Goal: Transaction & Acquisition: Purchase product/service

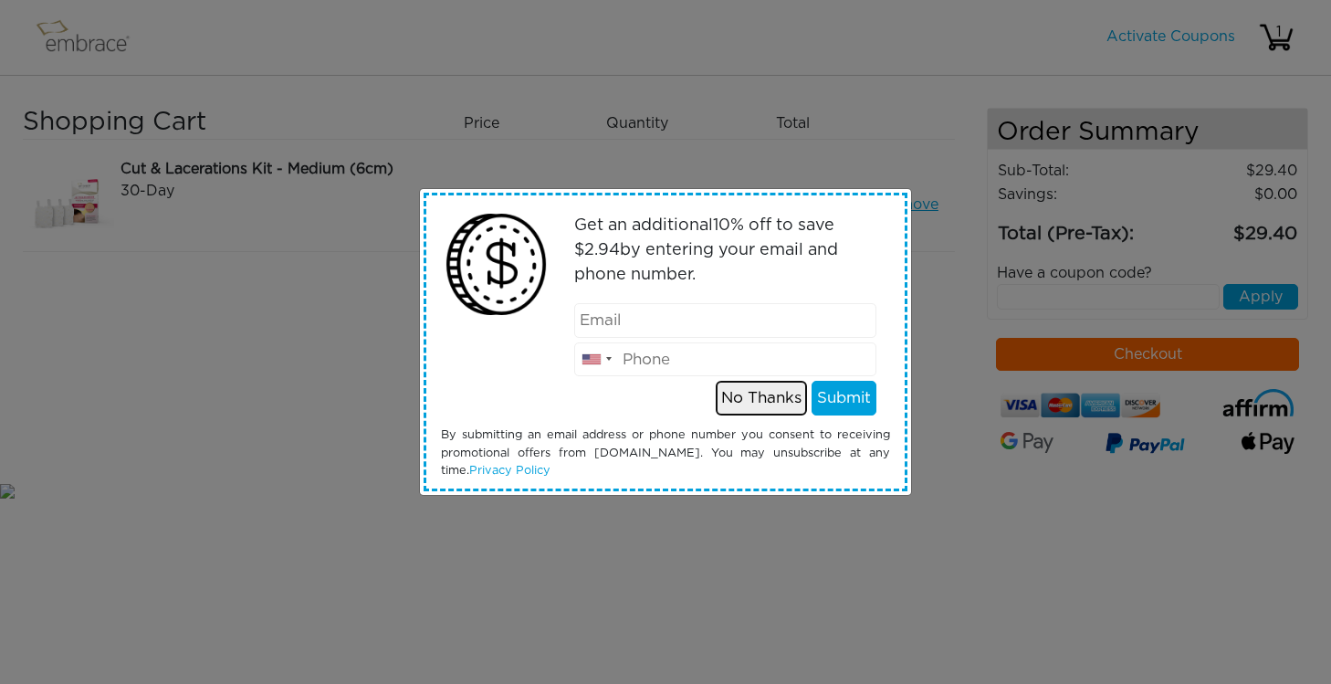
click at [753, 403] on button "No Thanks" at bounding box center [761, 398] width 91 height 35
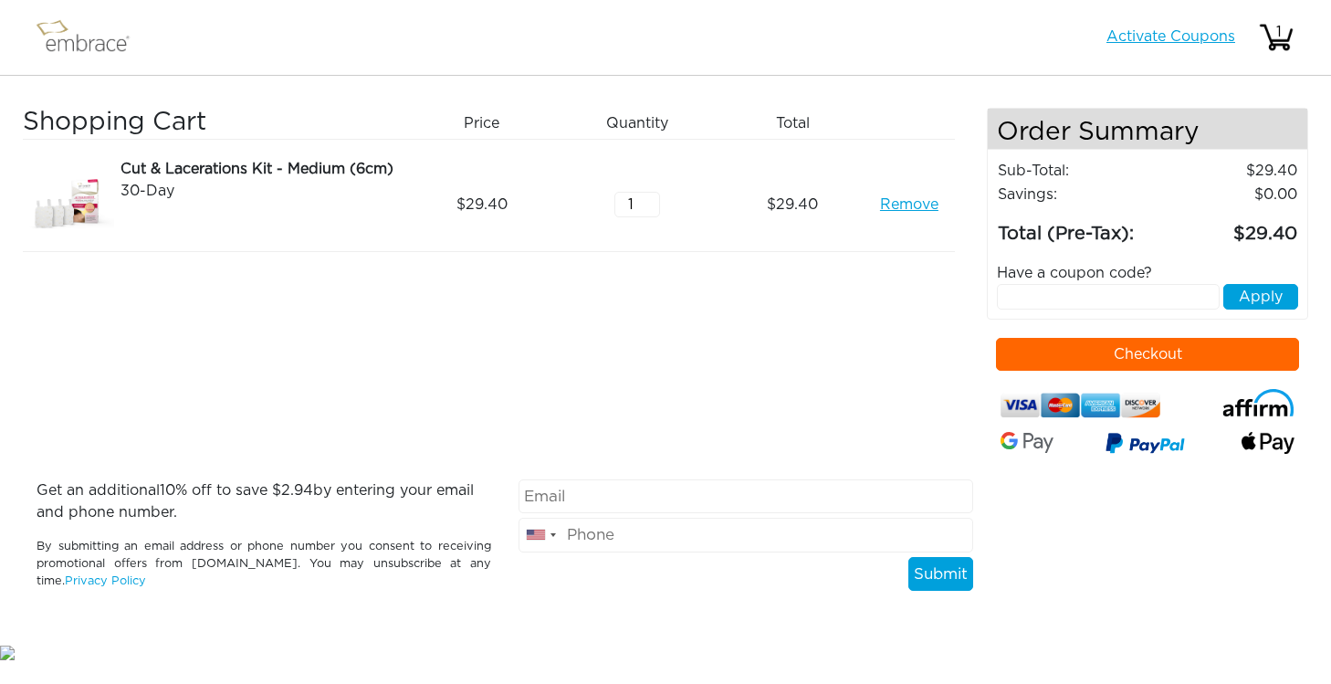
click at [1180, 33] on link "Activate Coupons" at bounding box center [1171, 36] width 129 height 15
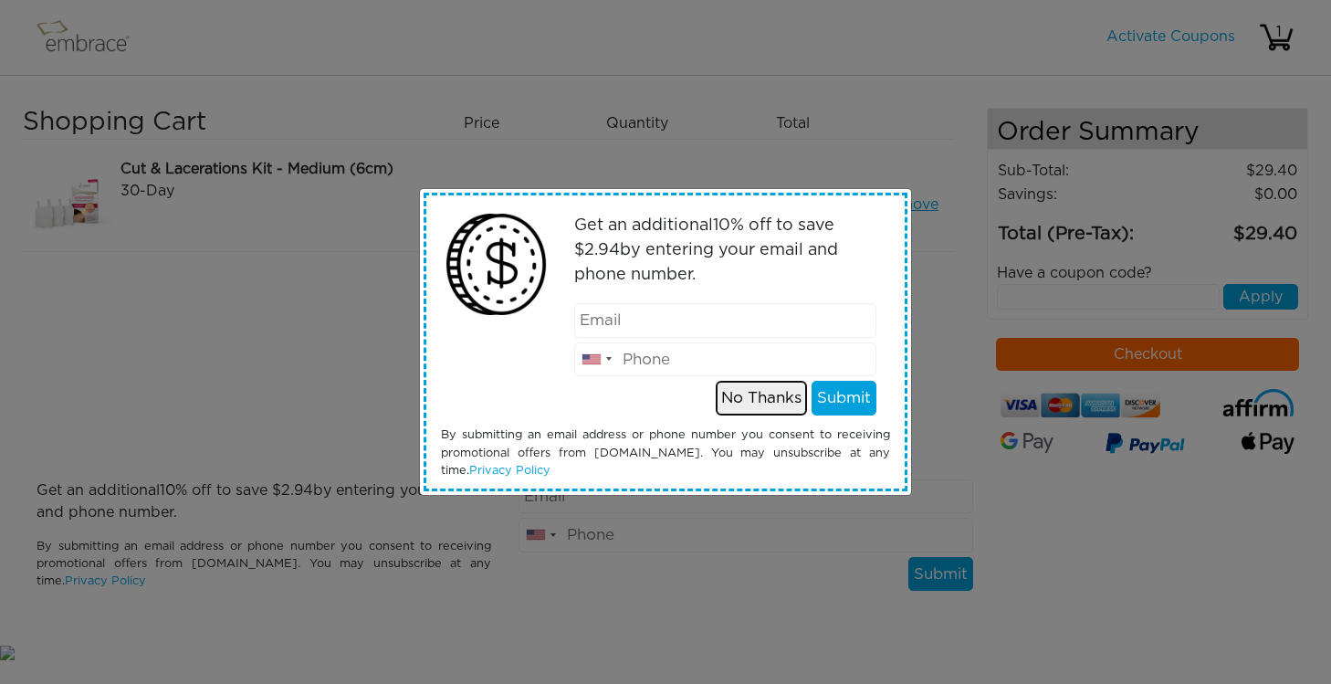
click at [753, 396] on button "No Thanks" at bounding box center [761, 398] width 91 height 35
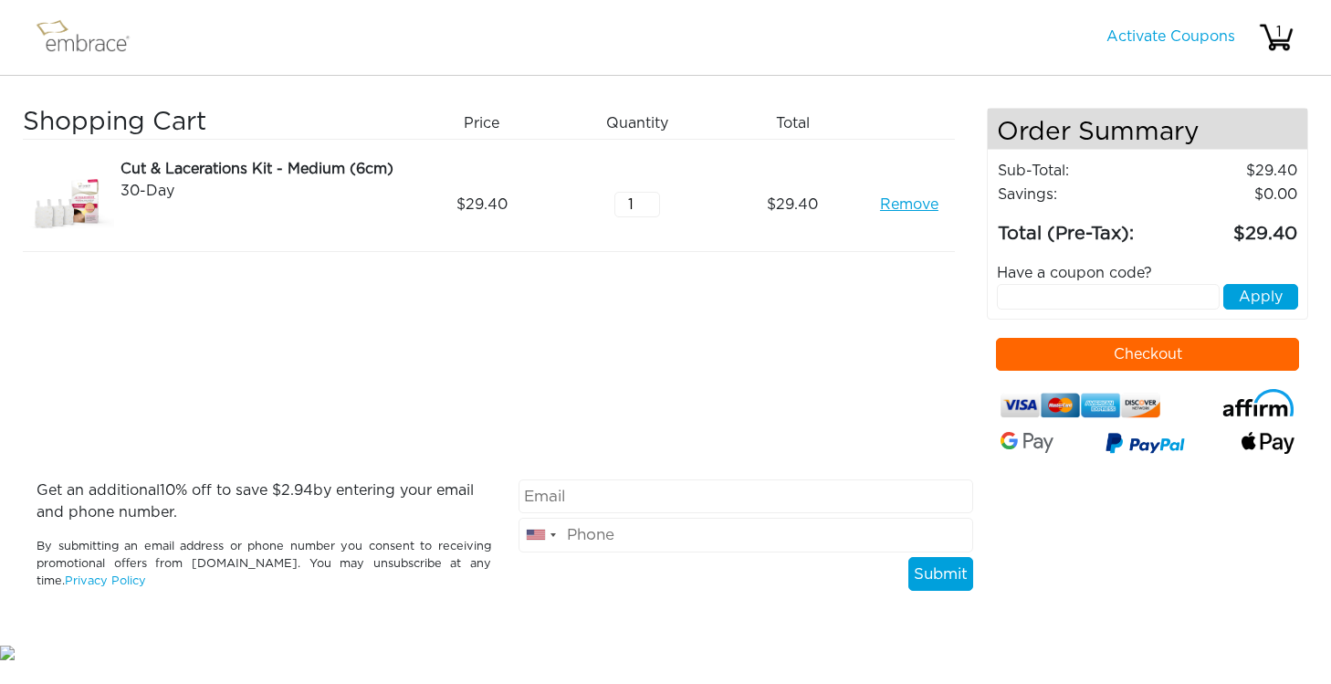
click at [1110, 356] on button "Checkout" at bounding box center [1147, 354] width 303 height 33
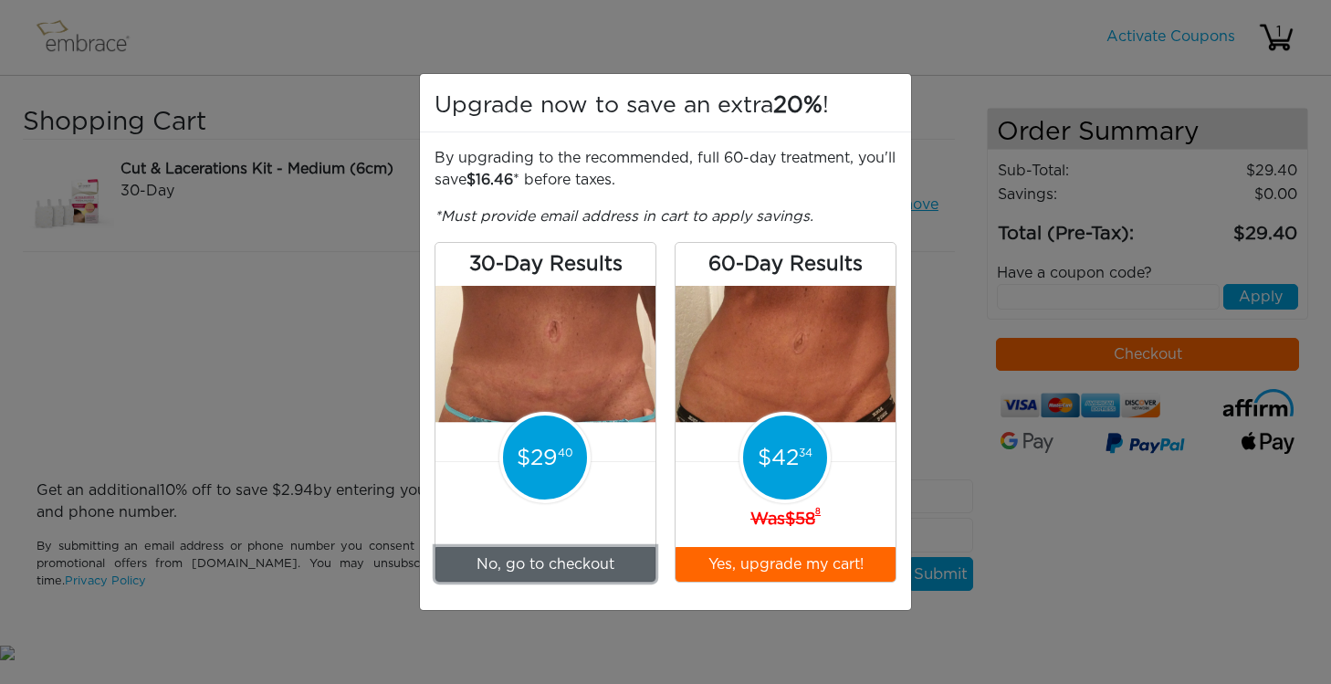
click at [543, 563] on link "No, go to checkout" at bounding box center [546, 564] width 220 height 35
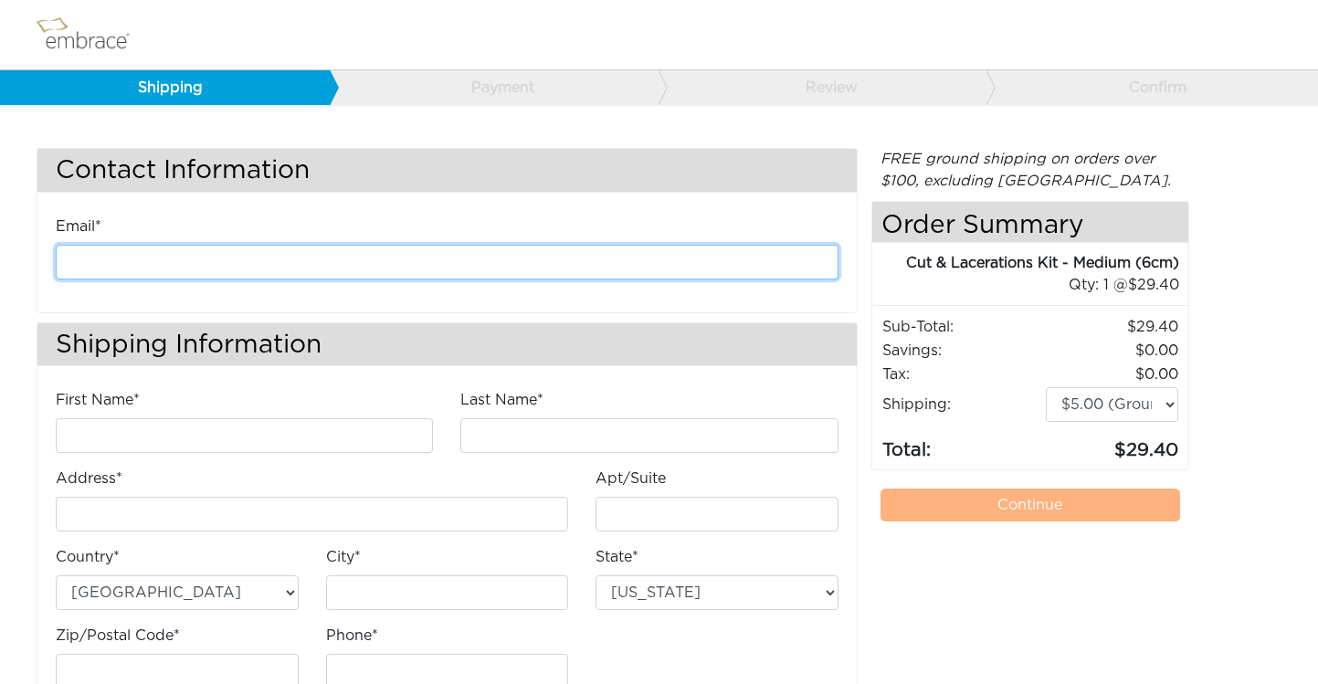
click at [585, 273] on input "email" at bounding box center [447, 262] width 783 height 35
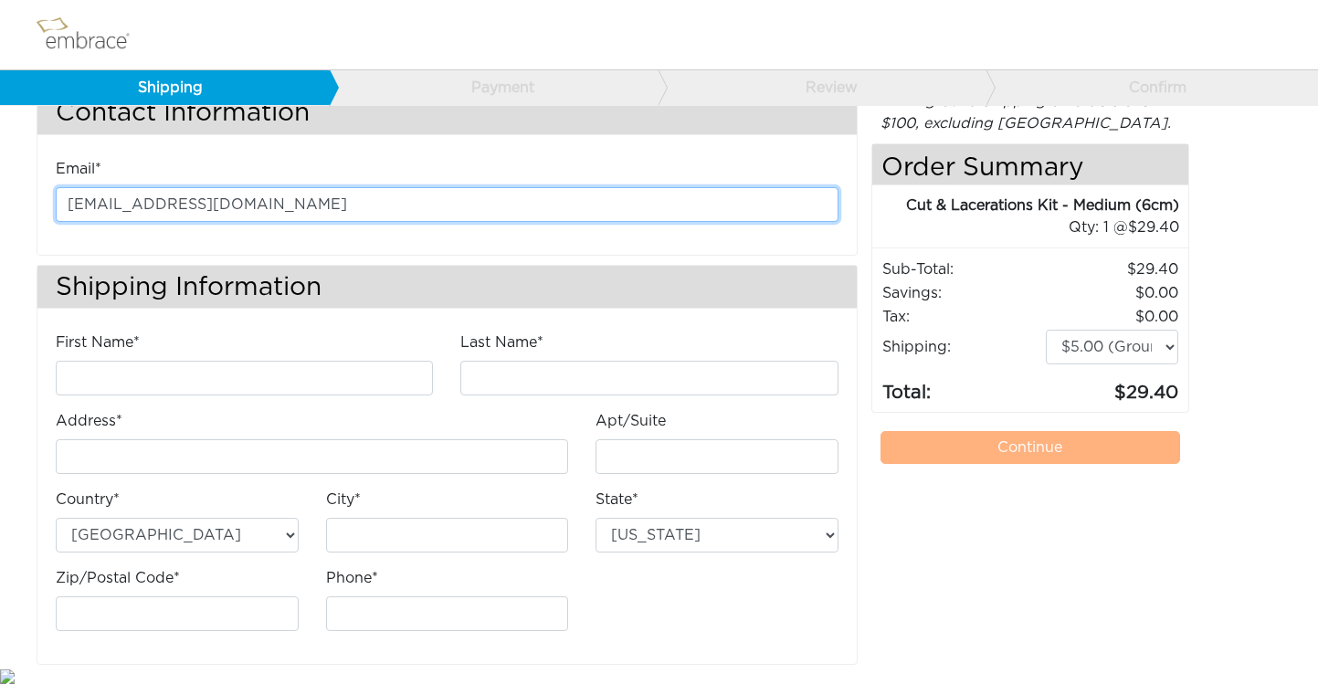
scroll to position [61, 0]
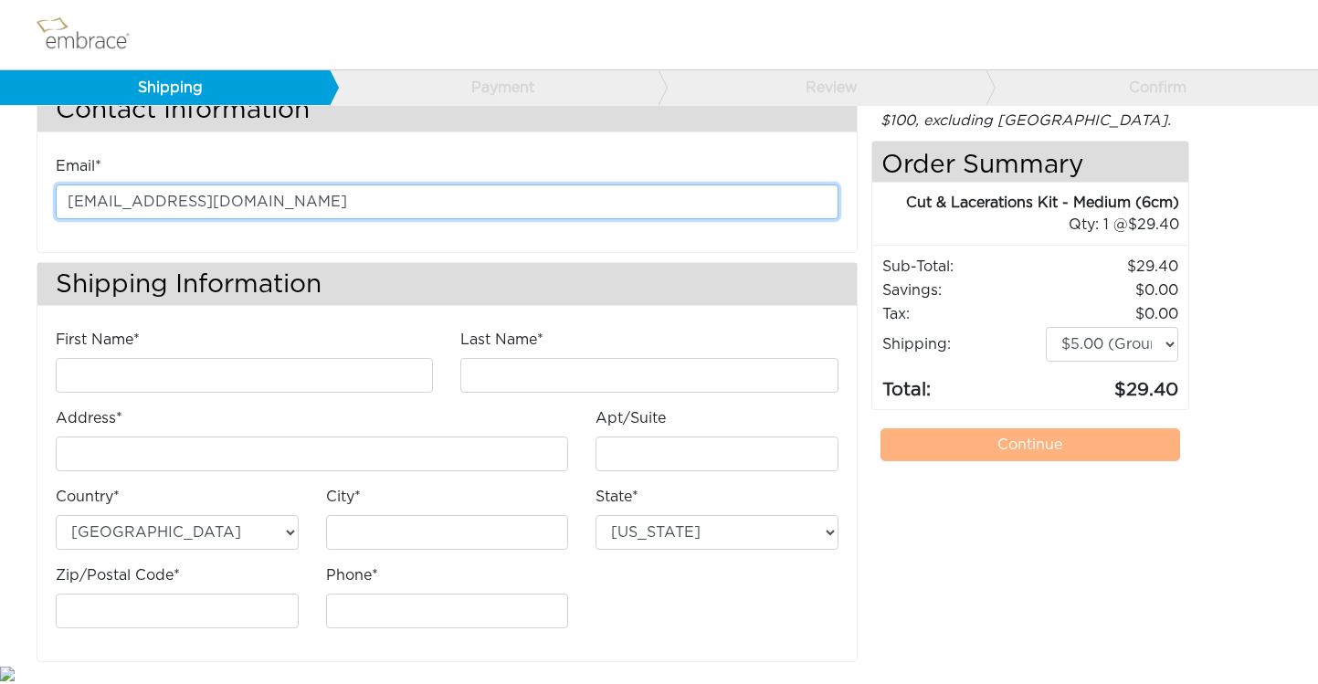
type input "[EMAIL_ADDRESS][DOMAIN_NAME]"
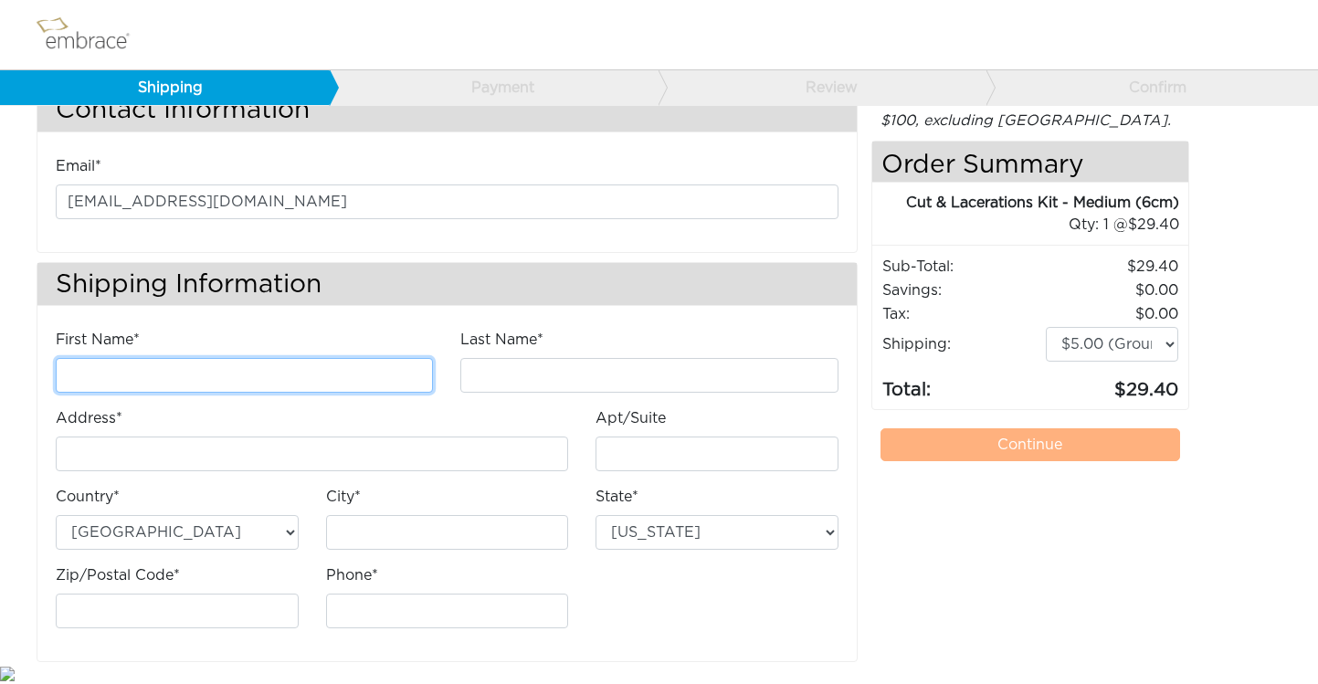
click at [339, 374] on input "First Name*" at bounding box center [244, 375] width 377 height 35
type input "Katrina"
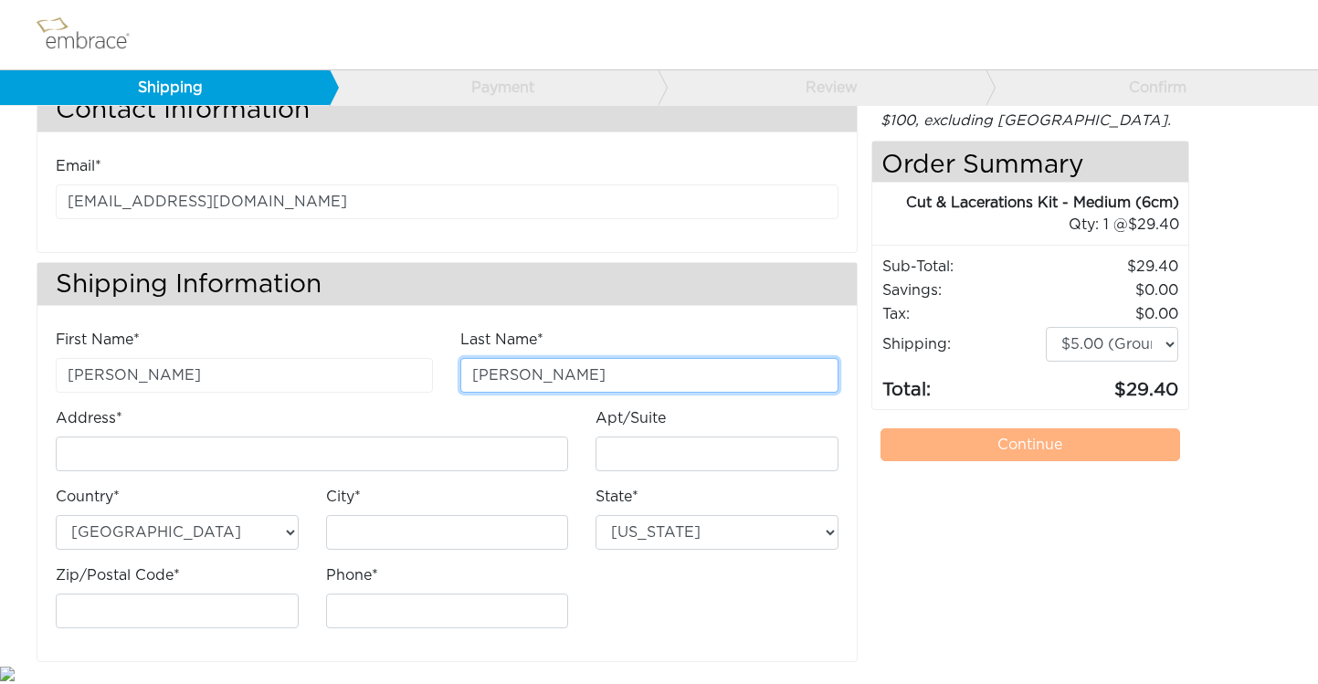
type input "Smith"
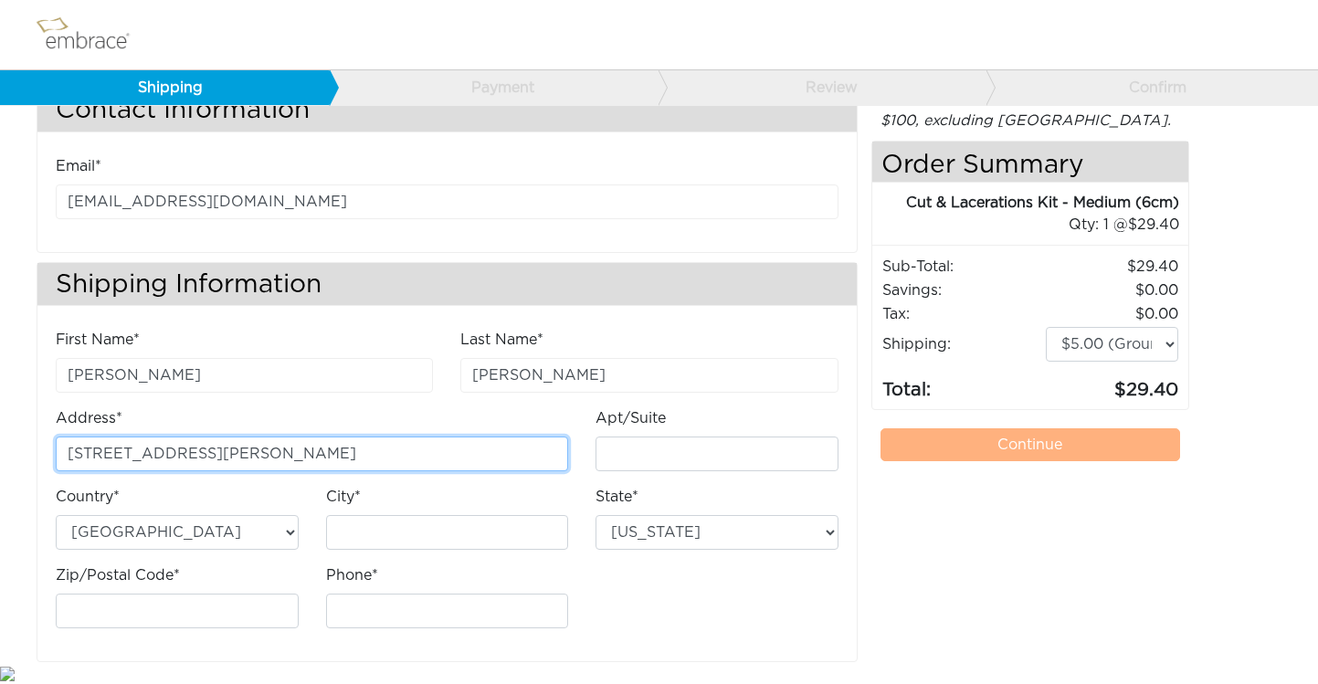
type input "25 Ray Hill Rd"
